Goal: Answer question/provide support: Share knowledge or assist other users

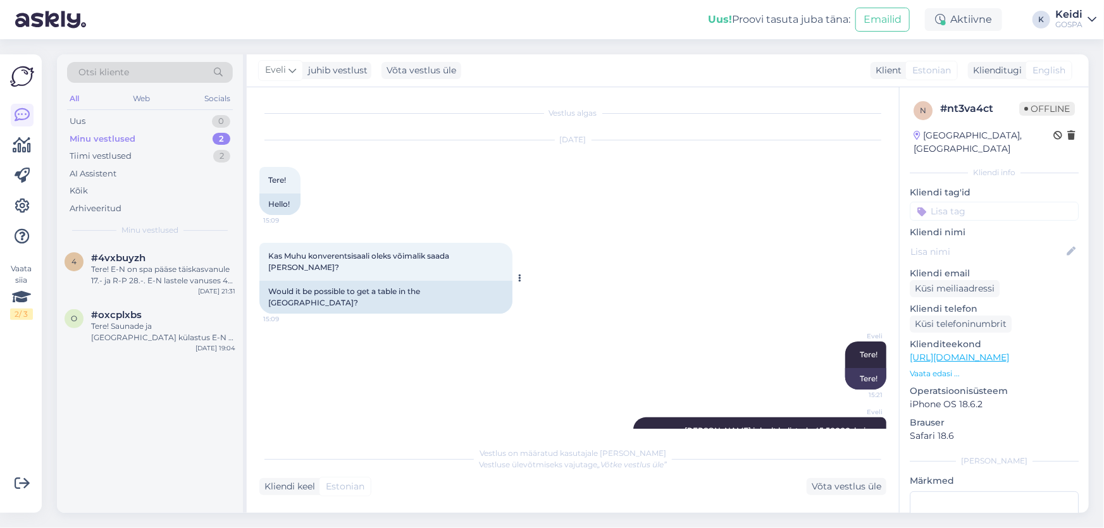
scroll to position [61, 0]
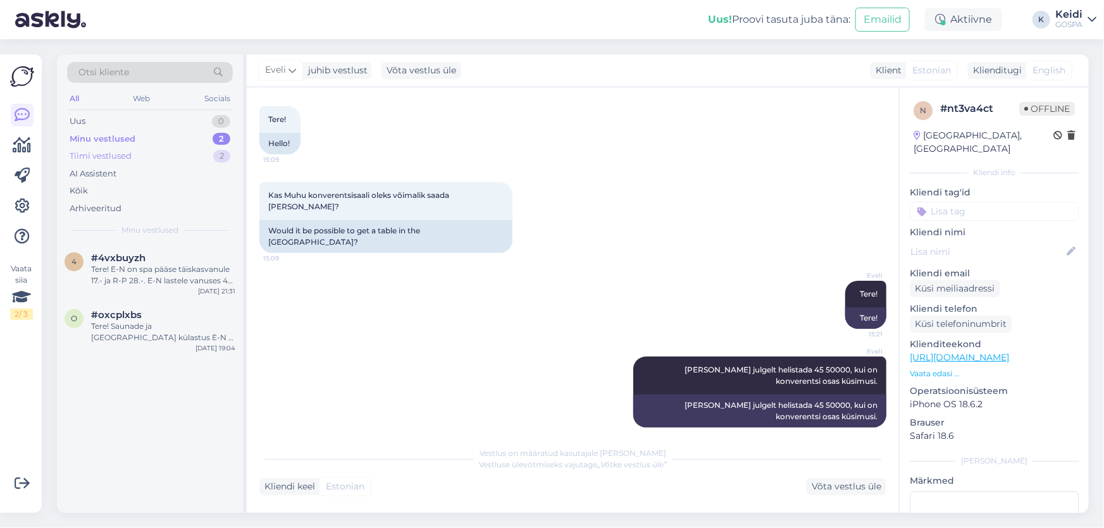
click at [156, 158] on div "Tiimi vestlused 2" at bounding box center [150, 156] width 166 height 18
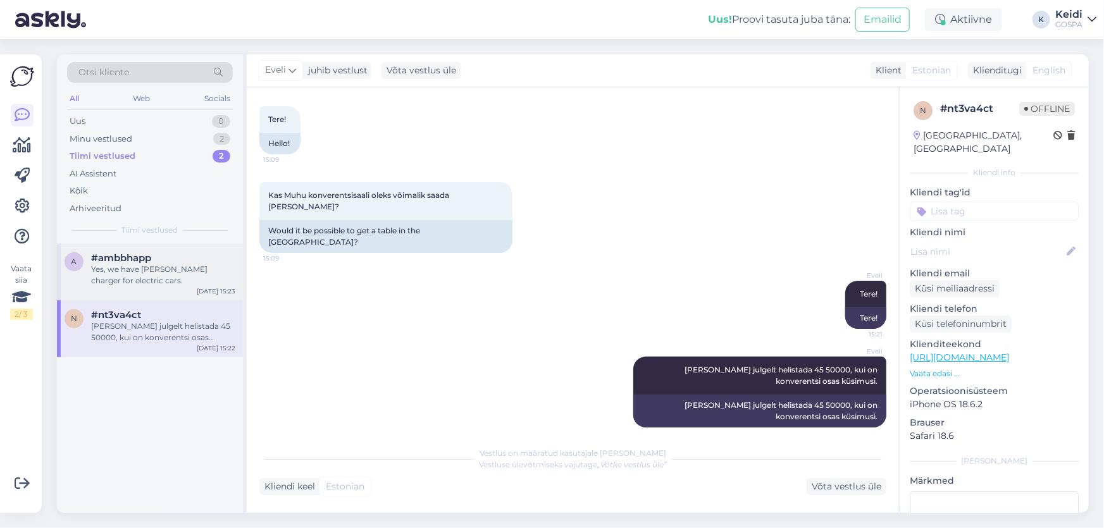
click at [139, 275] on div "Yes, we have [PERSON_NAME] charger for electric cars." at bounding box center [163, 275] width 144 height 23
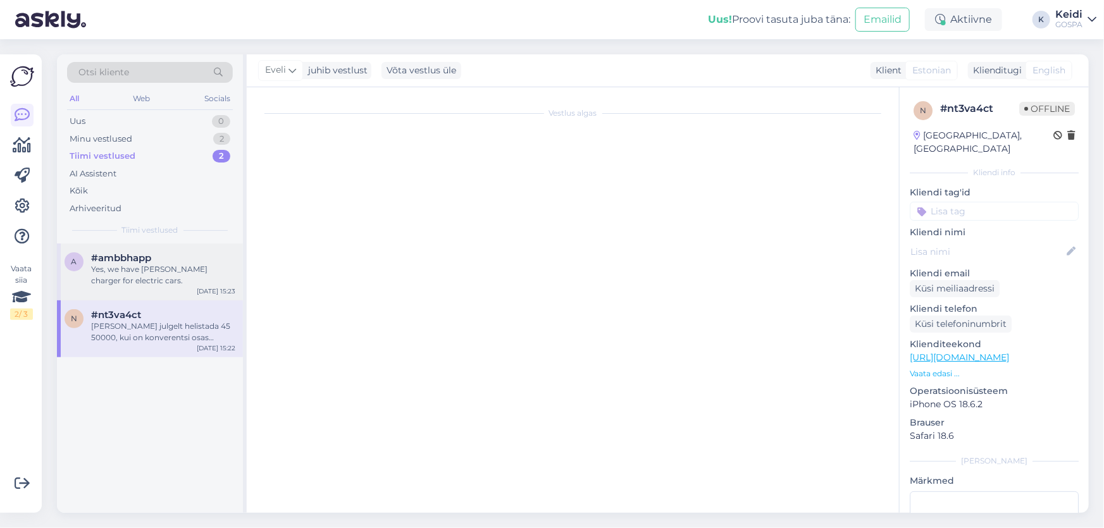
scroll to position [0, 0]
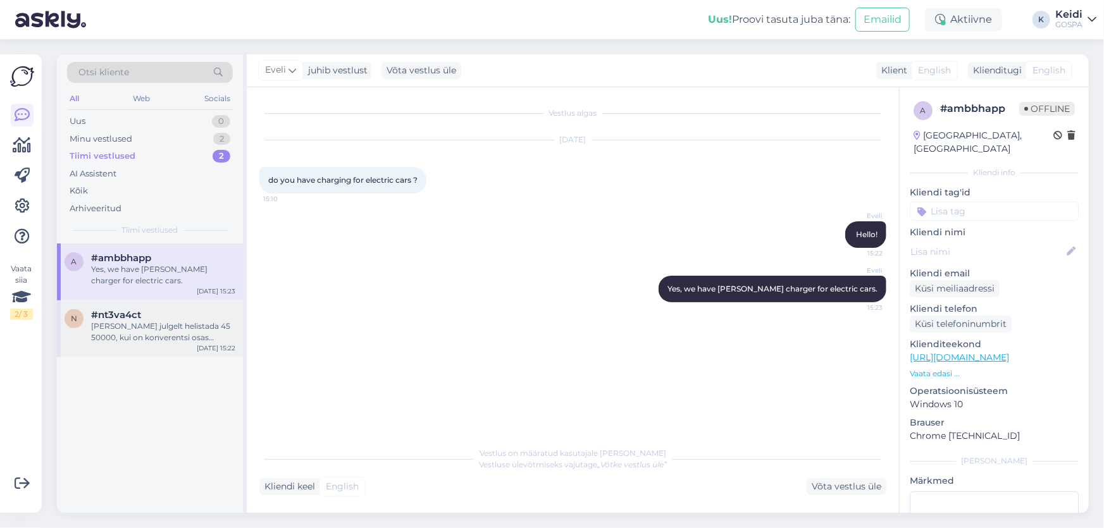
click at [127, 331] on div "[PERSON_NAME] julgelt helistada 45 50000, kui on konverentsi osas küsimusi." at bounding box center [163, 332] width 144 height 23
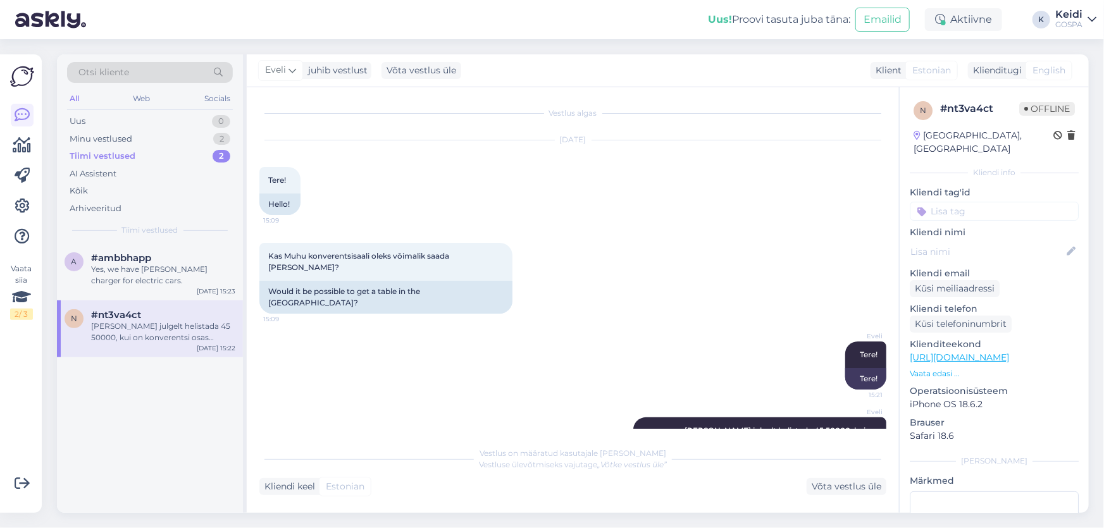
scroll to position [61, 0]
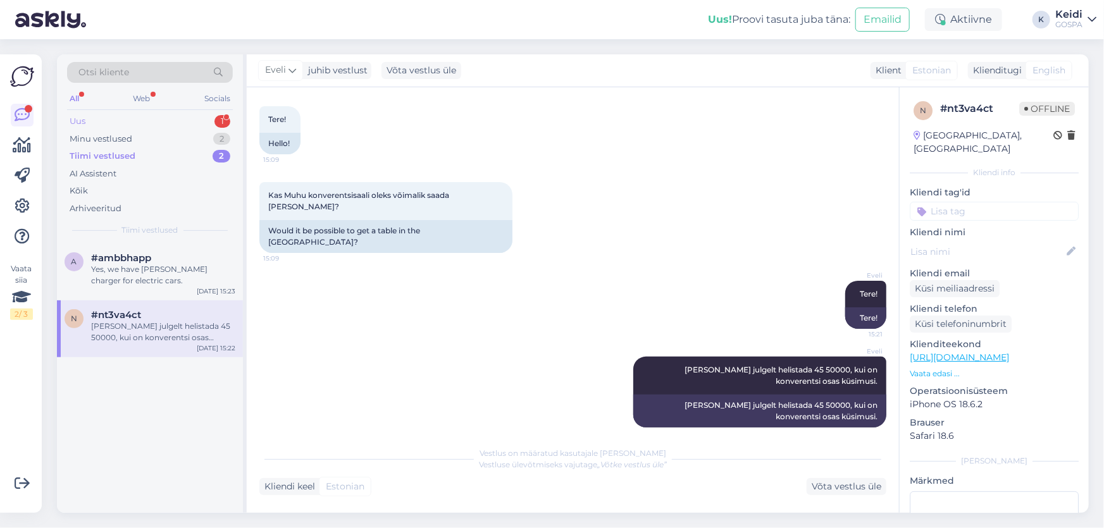
click at [108, 121] on div "Uus 1" at bounding box center [150, 122] width 166 height 18
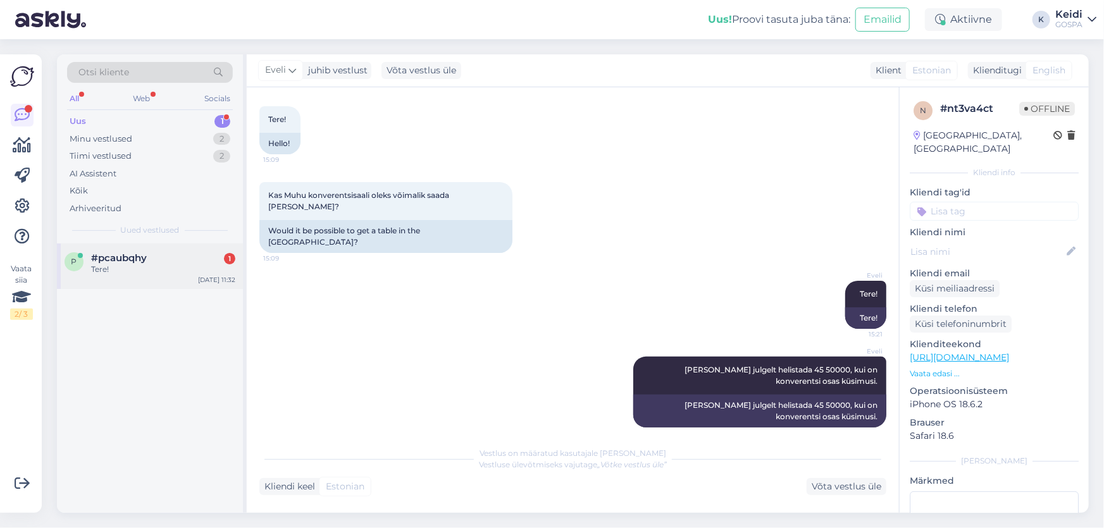
click at [101, 264] on div "Tere!" at bounding box center [163, 269] width 144 height 11
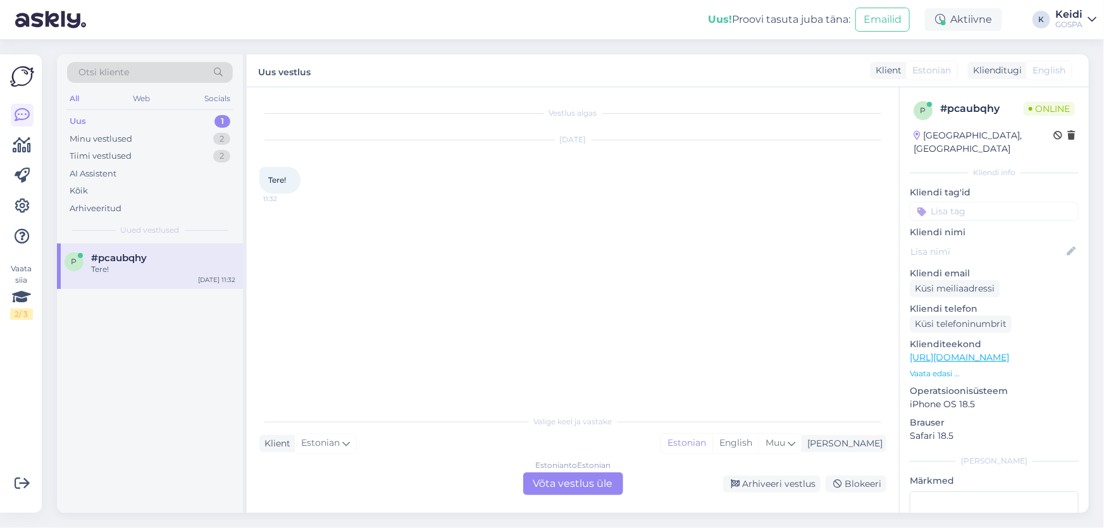
click at [562, 476] on div "Estonian to Estonian Võta vestlus üle" at bounding box center [573, 484] width 100 height 23
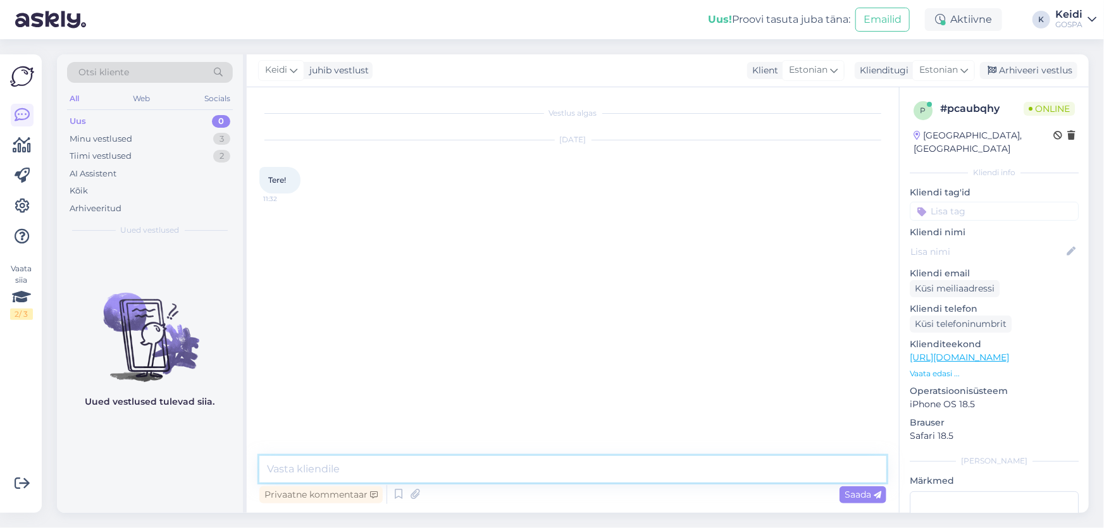
click at [356, 465] on textarea at bounding box center [572, 469] width 627 height 27
type textarea "Tere!"
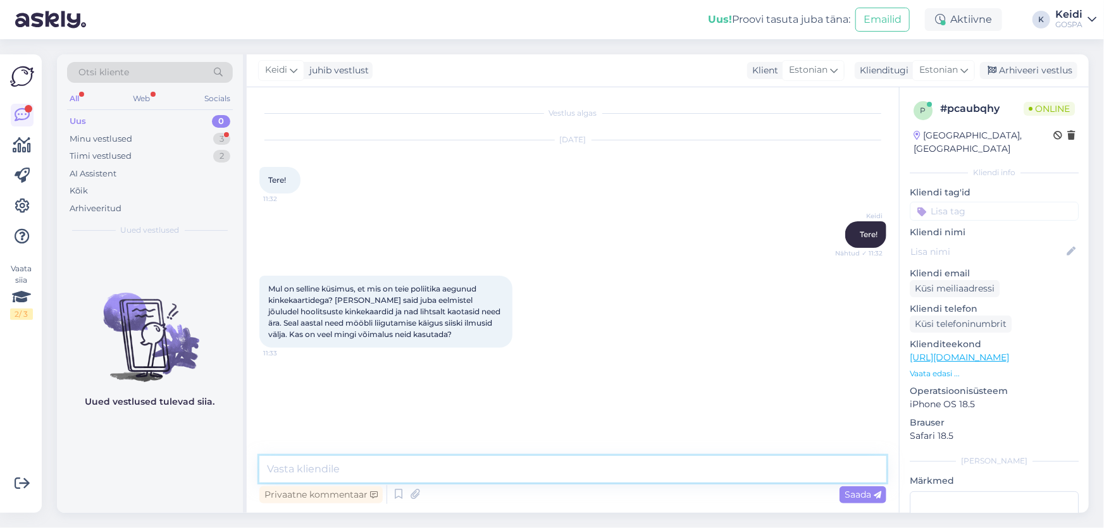
click at [323, 466] on textarea at bounding box center [572, 469] width 627 height 27
click at [295, 68] on icon at bounding box center [294, 70] width 8 height 14
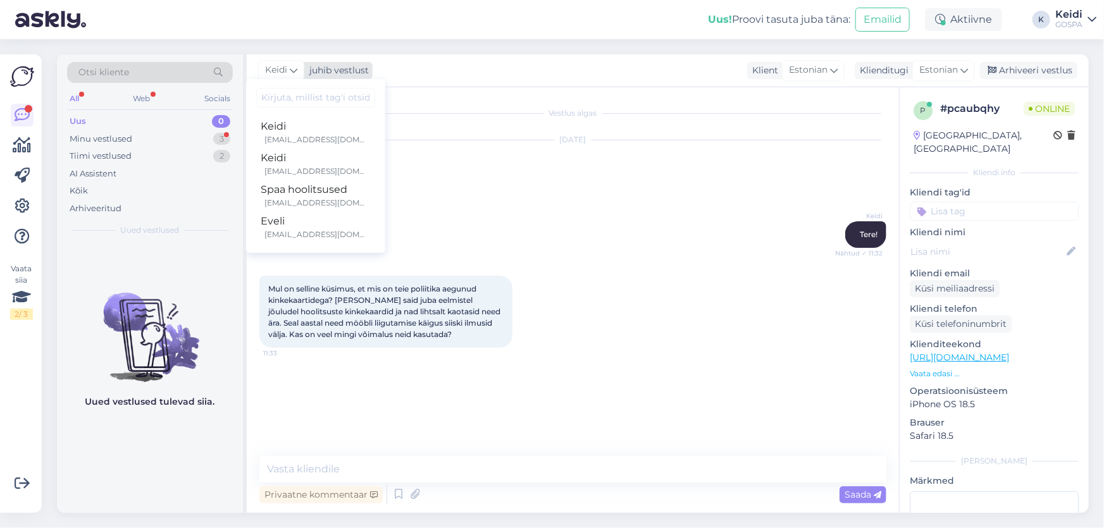
click at [295, 68] on icon at bounding box center [294, 70] width 8 height 14
click at [290, 67] on icon at bounding box center [294, 70] width 8 height 14
click at [290, 227] on div "Eveli" at bounding box center [315, 221] width 109 height 15
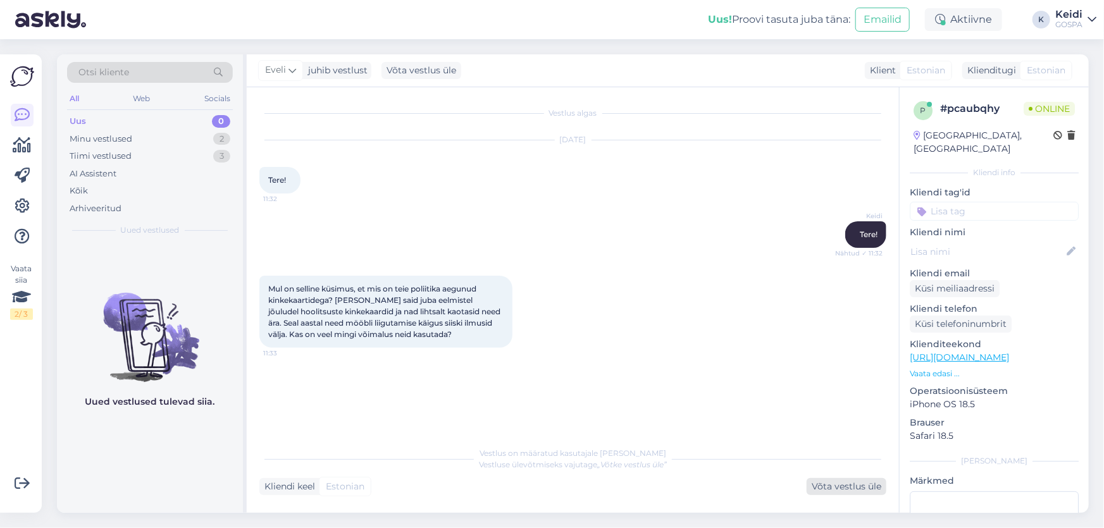
click at [824, 484] on div "Võta vestlus üle" at bounding box center [847, 486] width 80 height 17
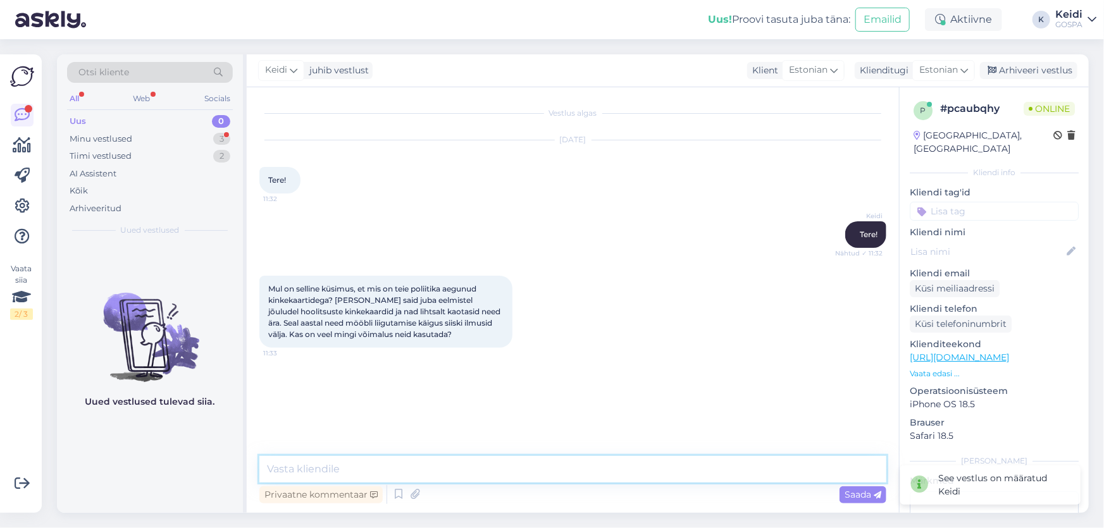
click at [386, 464] on textarea at bounding box center [572, 469] width 627 height 27
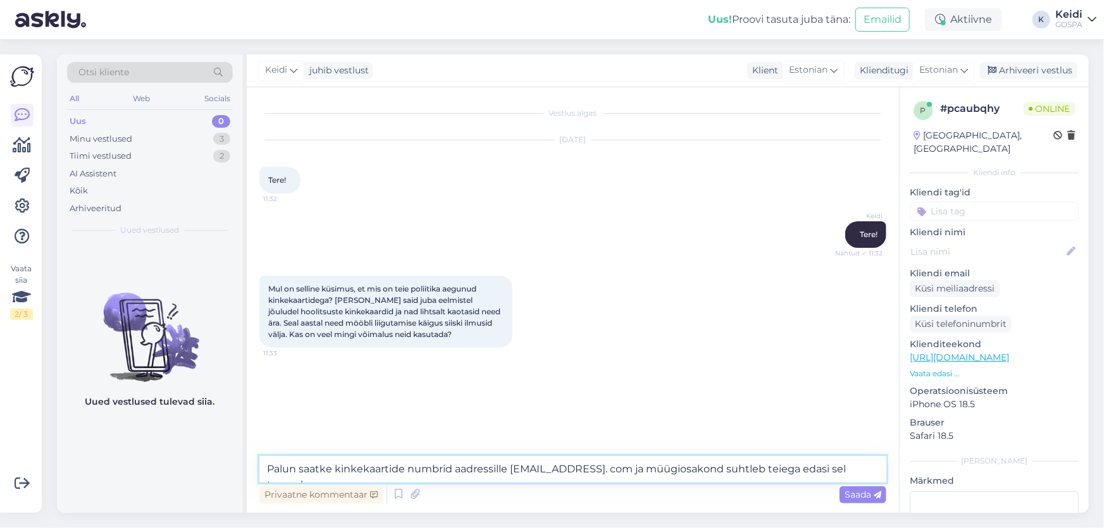
click at [495, 466] on textarea "Palun saatke kinkekaartide numbrid aadressille [EMAIL_ADDRESS]. com ja müügiosa…" at bounding box center [572, 469] width 627 height 27
click at [562, 469] on textarea "Palun saatke kinkekaartide numbrid aadressile [EMAIL_ADDRESS]. com ja müügiosak…" at bounding box center [572, 469] width 627 height 27
click at [715, 468] on textarea "Palun saatke kinkekaartide numbrid aadressile [EMAIL_ADDRESS][DOMAIN_NAME] ja m…" at bounding box center [572, 469] width 627 height 27
click at [805, 472] on textarea "Palun saatke kinkekaartide numbrid aadressile [EMAIL_ADDRESS][DOMAIN_NAME] ja m…" at bounding box center [572, 469] width 627 height 27
type textarea "Palun saatke kinkekaartide numbrid aadressile [EMAIL_ADDRESS][DOMAIN_NAME] ja m…"
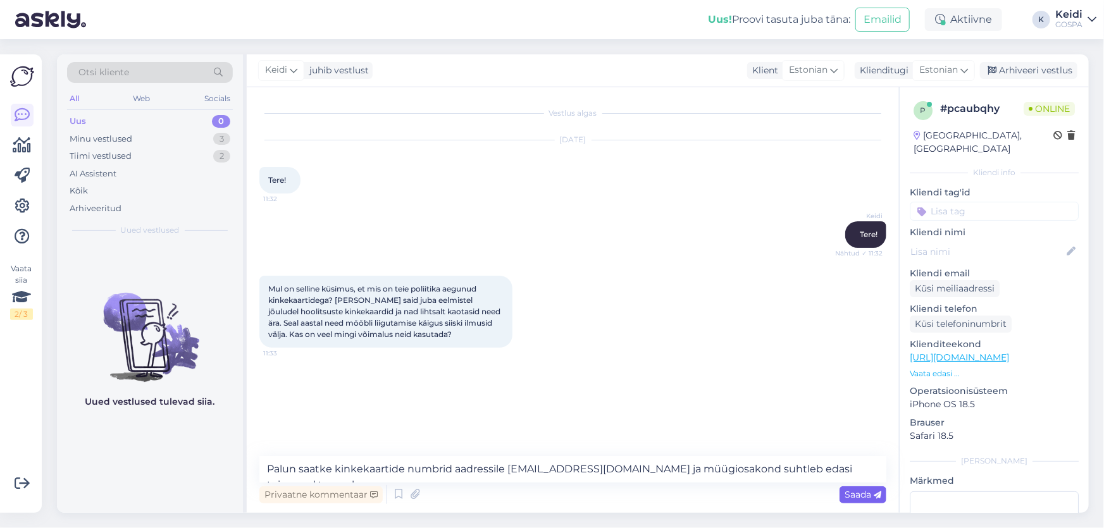
click at [849, 492] on span "Saada" at bounding box center [863, 494] width 37 height 11
